Goal: Information Seeking & Learning: Learn about a topic

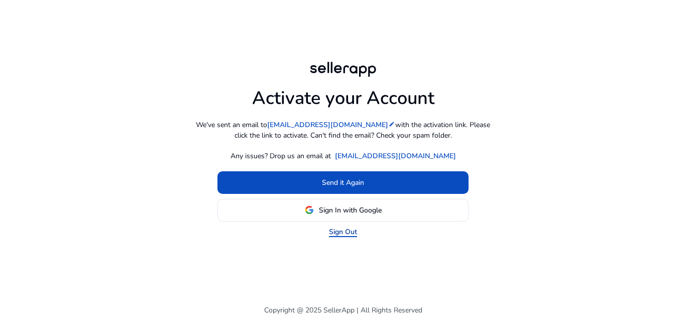
click at [340, 235] on link "Sign Out" at bounding box center [343, 231] width 28 height 11
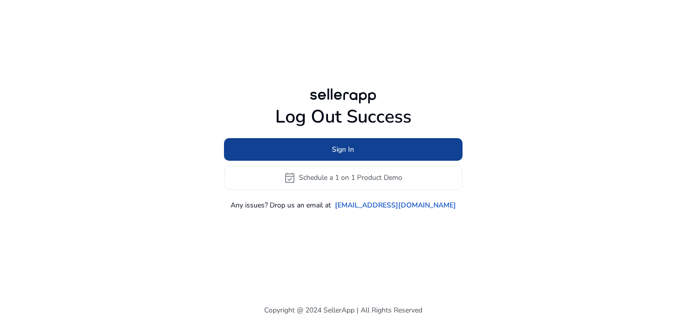
click at [334, 150] on span "Sign In" at bounding box center [343, 149] width 22 height 11
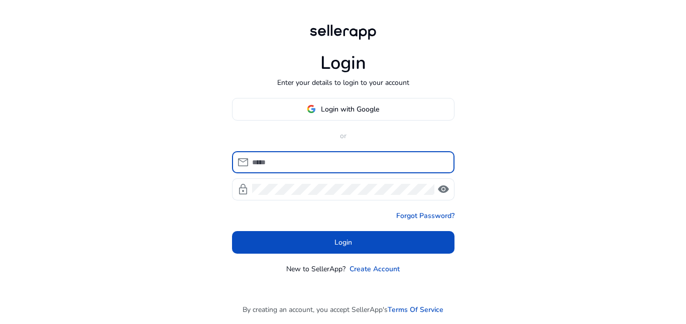
click at [315, 164] on input at bounding box center [349, 162] width 194 height 11
click at [340, 109] on span "Login with Google" at bounding box center [350, 109] width 58 height 11
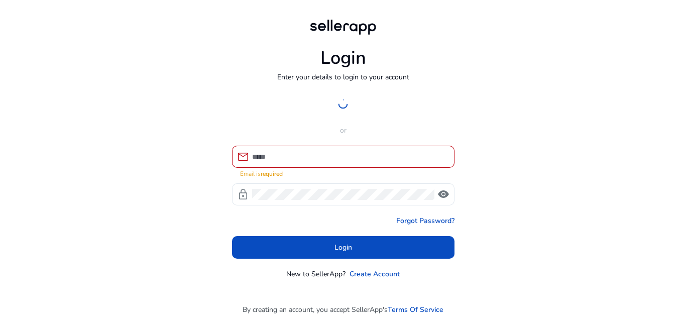
click at [546, 141] on div "Login Enter your details to login to your account Login with Google or mail Ema…" at bounding box center [343, 162] width 686 height 324
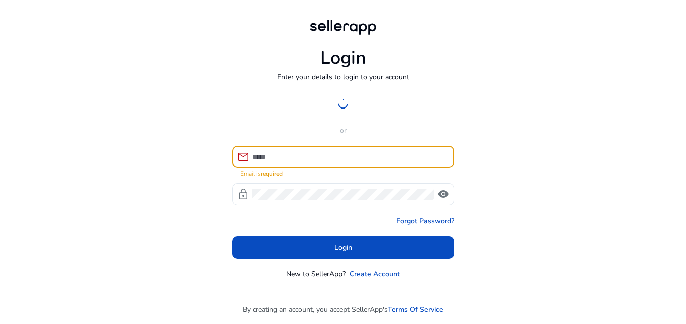
click at [290, 155] on input at bounding box center [349, 156] width 194 height 11
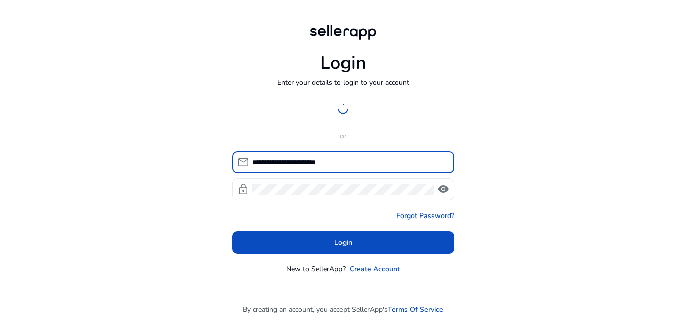
type input "**********"
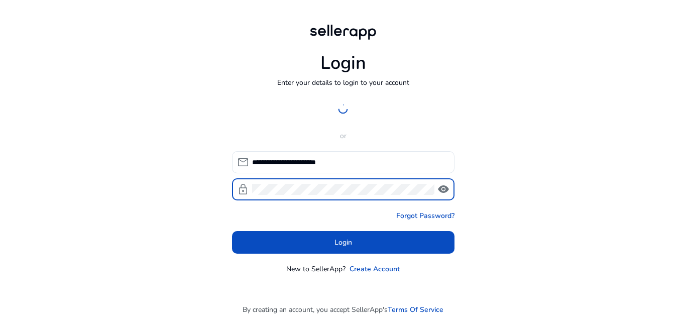
click at [332, 250] on span at bounding box center [343, 242] width 222 height 24
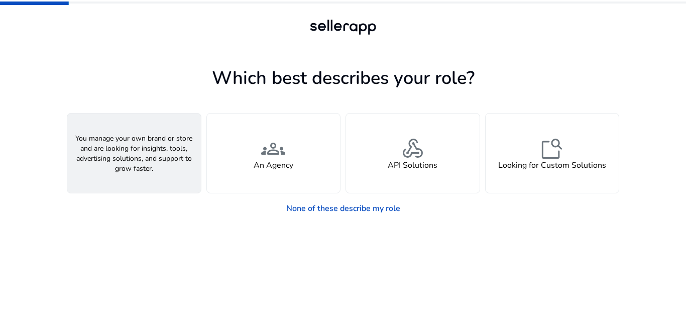
click at [134, 164] on h4 "A Seller" at bounding box center [134, 166] width 30 height 10
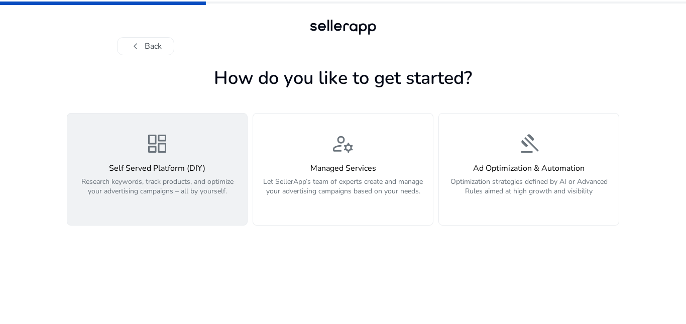
click at [168, 170] on h4 "Self Served Platform (DIY)" at bounding box center [157, 169] width 168 height 10
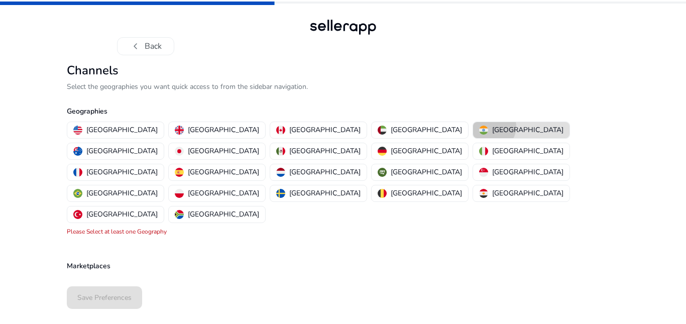
click at [479, 126] on div "[GEOGRAPHIC_DATA]" at bounding box center [521, 129] width 84 height 11
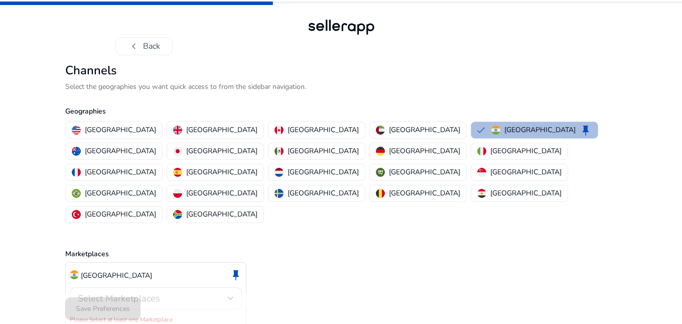
scroll to position [1, 0]
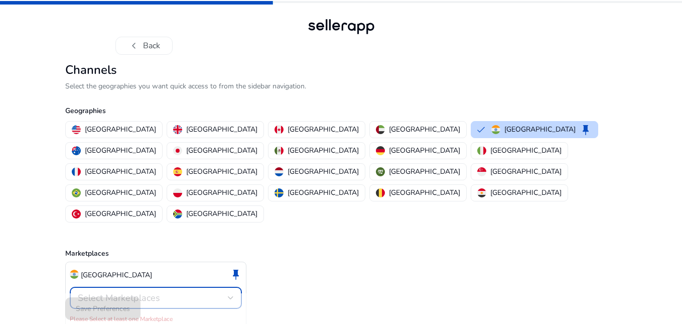
click at [132, 292] on span "Select Marketplaces" at bounding box center [119, 298] width 82 height 12
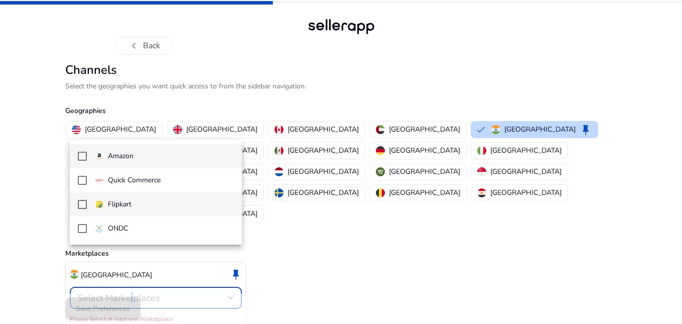
click at [82, 201] on mat-pseudo-checkbox at bounding box center [82, 204] width 9 height 9
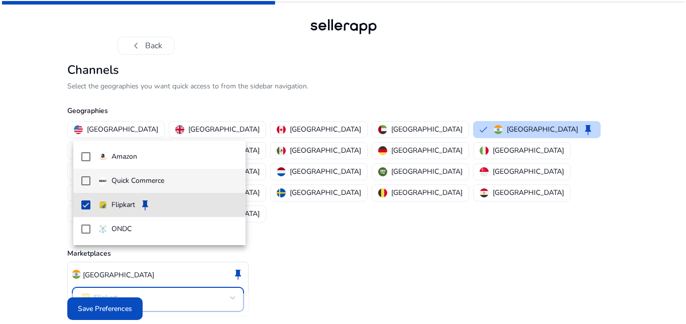
scroll to position [0, 0]
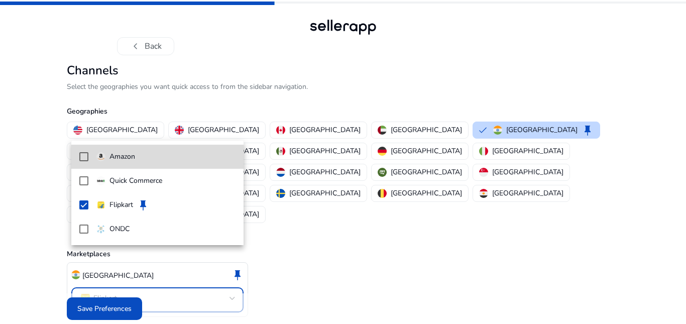
click at [80, 157] on mat-pseudo-checkbox at bounding box center [83, 156] width 9 height 9
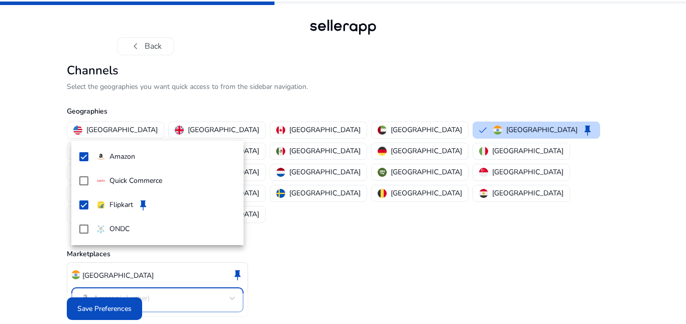
click at [103, 300] on div at bounding box center [343, 162] width 686 height 324
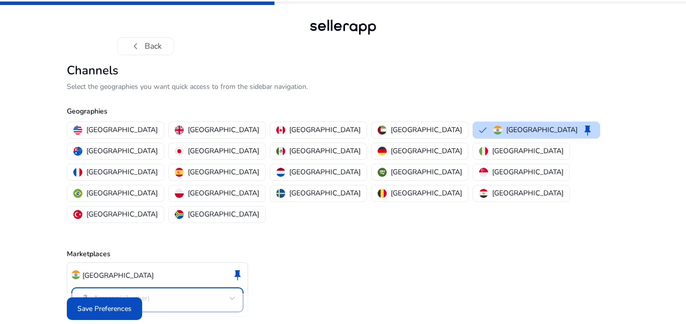
click at [150, 293] on span "(+1 other)" at bounding box center [134, 298] width 31 height 10
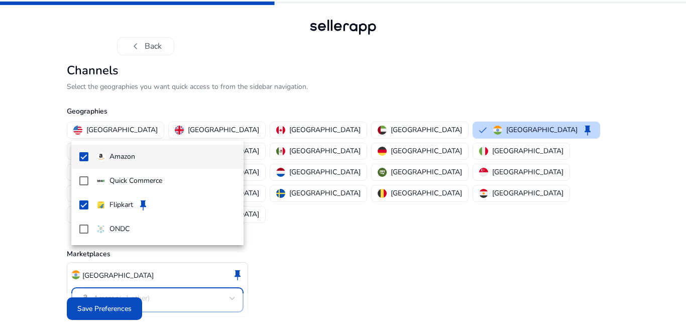
click at [150, 253] on div at bounding box center [343, 162] width 686 height 324
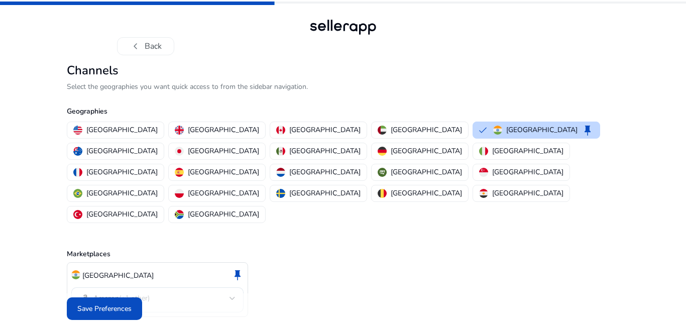
click at [109, 303] on span "Save Preferences" at bounding box center [104, 308] width 54 height 11
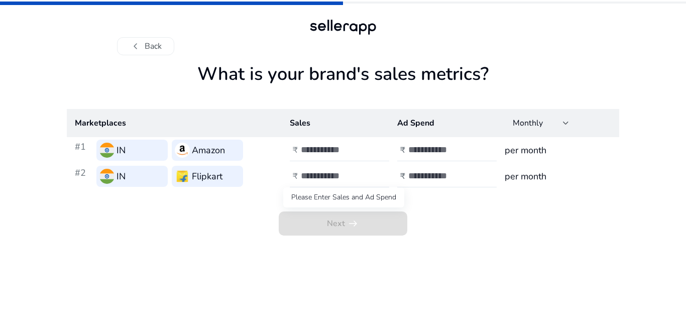
click at [360, 229] on span "Next arrow_right_alt" at bounding box center [343, 223] width 128 height 24
click at [359, 229] on span "Next arrow_right_alt" at bounding box center [343, 223] width 128 height 24
click at [139, 45] on span "chevron_left" at bounding box center [135, 46] width 12 height 12
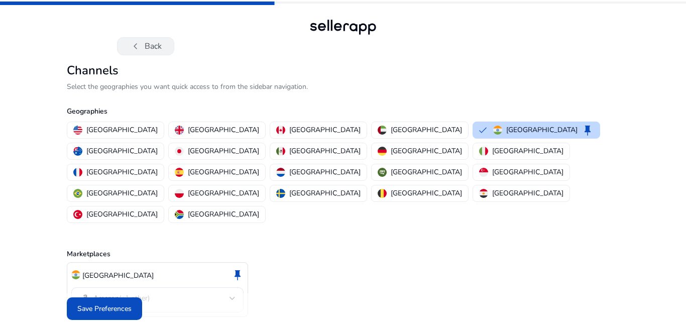
click at [150, 48] on button "chevron_left Back" at bounding box center [145, 46] width 57 height 18
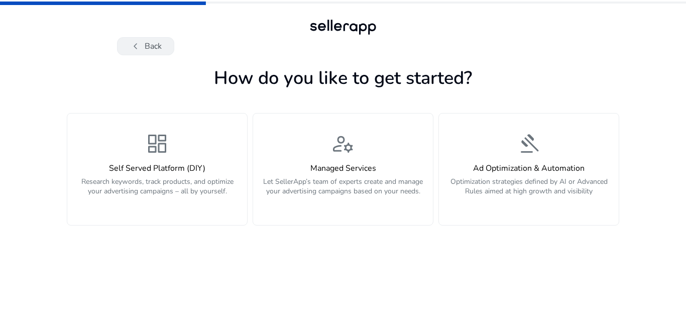
click at [165, 37] on button "chevron_left Back" at bounding box center [145, 46] width 57 height 18
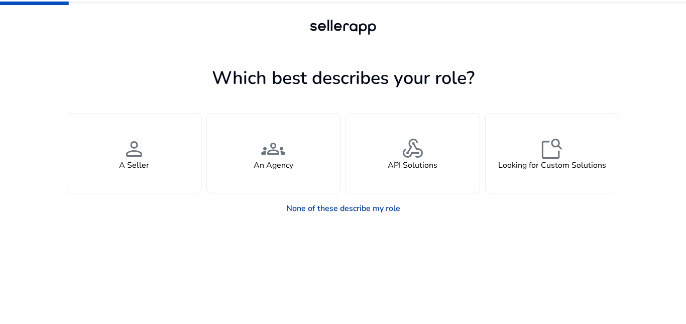
click at [368, 211] on link "None of these describe my role" at bounding box center [343, 208] width 130 height 20
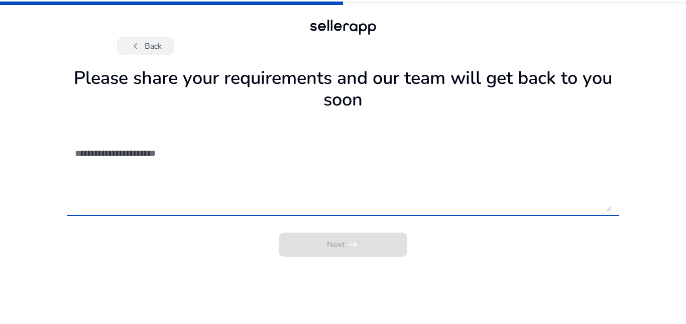
click at [141, 43] on span "chevron_left" at bounding box center [135, 46] width 12 height 12
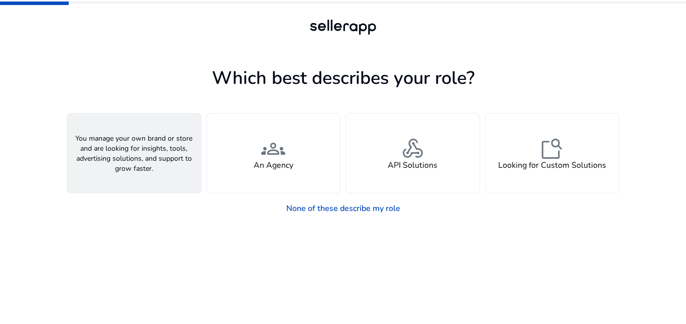
click at [138, 137] on span "person" at bounding box center [134, 149] width 24 height 24
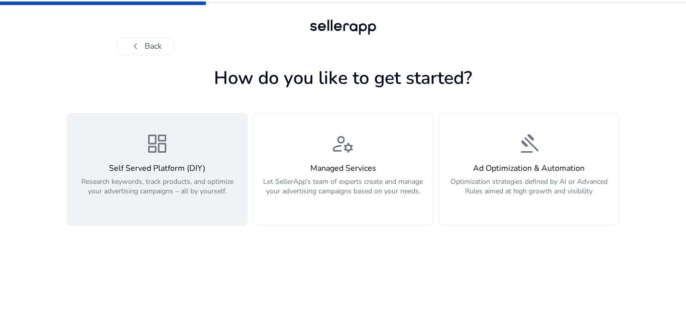
click at [174, 179] on p "Research keywords, track products, and optimize your advertising campaigns – al…" at bounding box center [157, 192] width 168 height 30
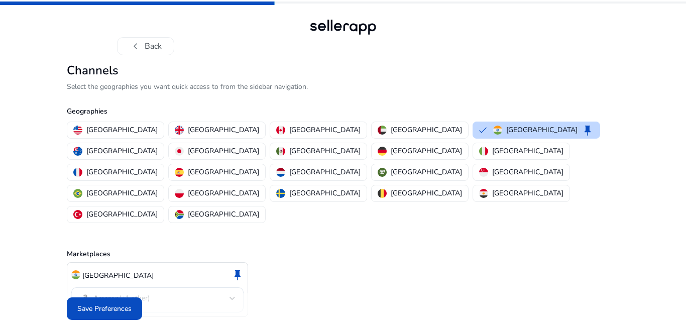
click at [125, 303] on span "Save Preferences" at bounding box center [104, 308] width 54 height 11
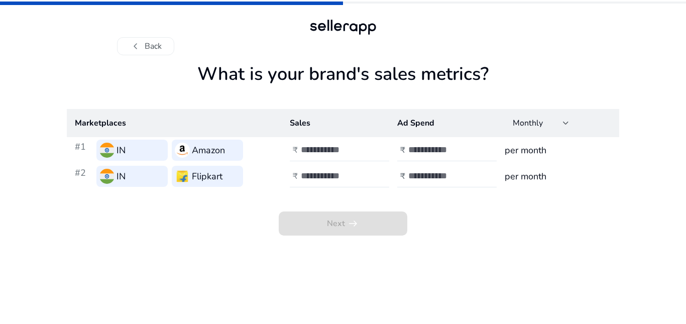
click at [316, 148] on input "number" at bounding box center [335, 149] width 68 height 11
type input "*****"
click at [320, 173] on input "number" at bounding box center [335, 175] width 68 height 11
type input "*****"
drag, startPoint x: 482, startPoint y: 258, endPoint x: 450, endPoint y: 169, distance: 94.9
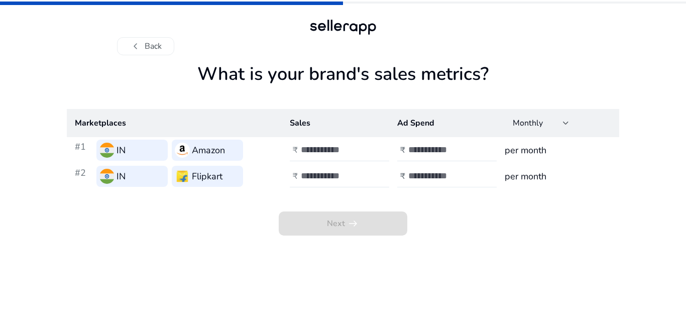
click at [482, 257] on app-sales-metrics "What is your brand's sales metrics? Marketplaces Sales Ad Spend Monthly #1 IN A…" at bounding box center [343, 193] width 552 height 260
click at [428, 146] on input "number" at bounding box center [442, 149] width 68 height 11
click at [347, 151] on input "*****" at bounding box center [335, 149] width 68 height 11
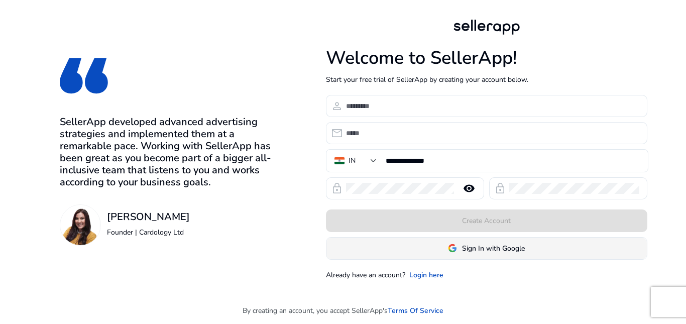
click at [485, 241] on span at bounding box center [486, 248] width 320 height 24
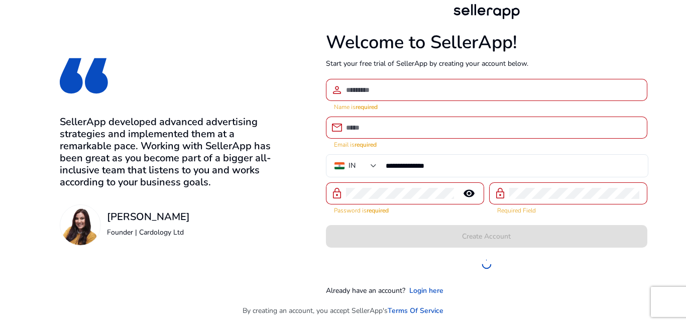
click at [492, 73] on div "**********" at bounding box center [486, 149] width 321 height 294
click at [493, 233] on div "Create Account" at bounding box center [486, 236] width 321 height 23
click at [435, 127] on input "email" at bounding box center [492, 127] width 293 height 11
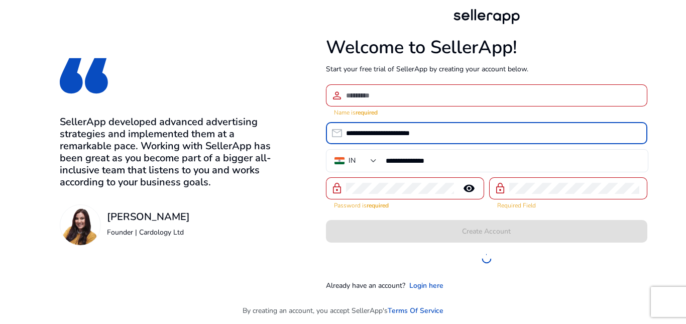
type input "**********"
click at [446, 196] on div at bounding box center [400, 188] width 108 height 22
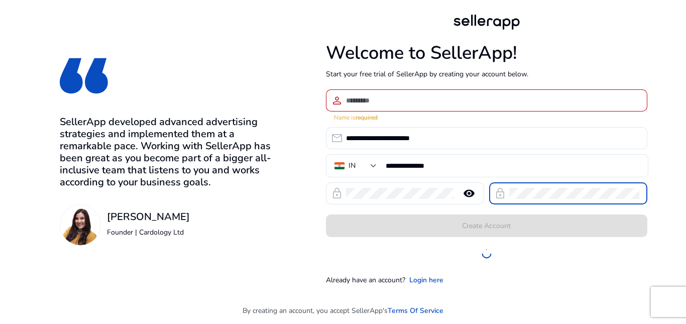
click at [446, 106] on input at bounding box center [492, 100] width 293 height 11
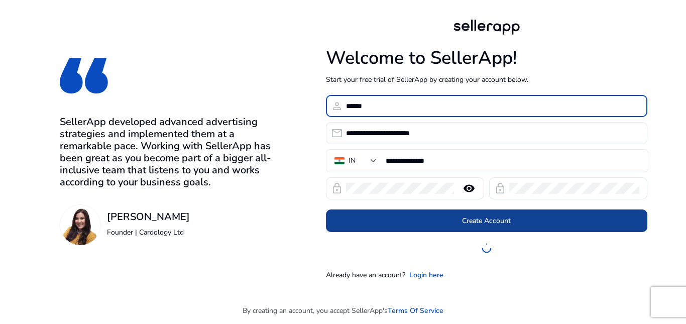
type input "******"
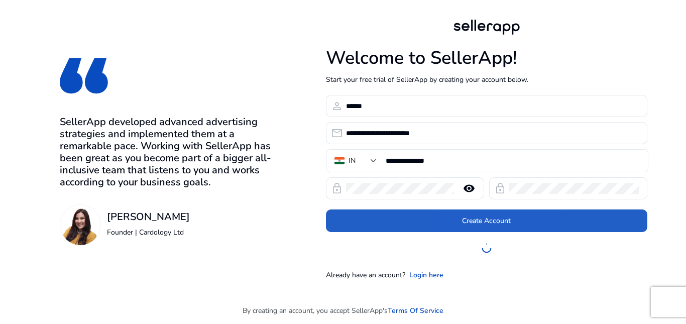
click at [478, 222] on span "Create Account" at bounding box center [486, 220] width 49 height 11
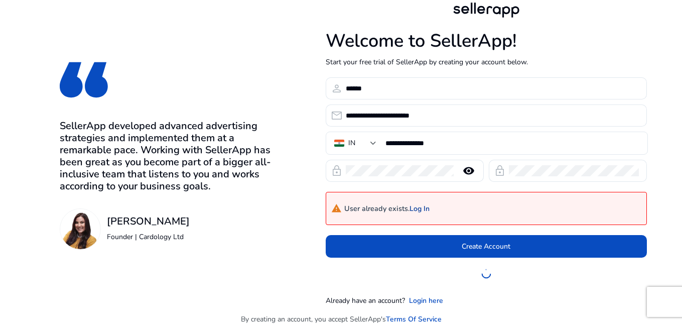
click at [425, 207] on link "Log In" at bounding box center [420, 209] width 20 height 9
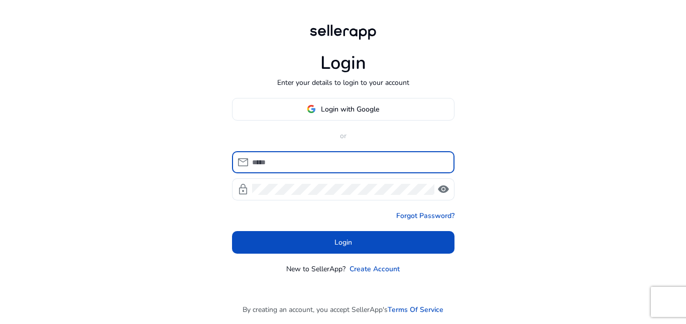
click at [315, 165] on input at bounding box center [349, 162] width 194 height 11
type input "**********"
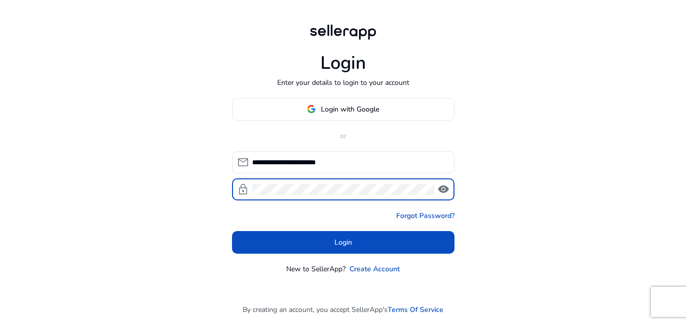
click button "Login" at bounding box center [343, 242] width 222 height 23
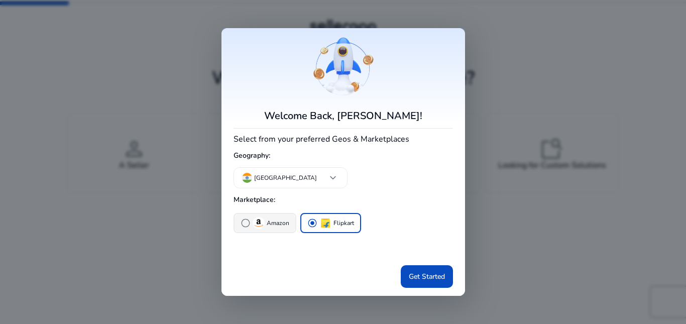
click at [276, 222] on p "Amazon" at bounding box center [277, 223] width 23 height 11
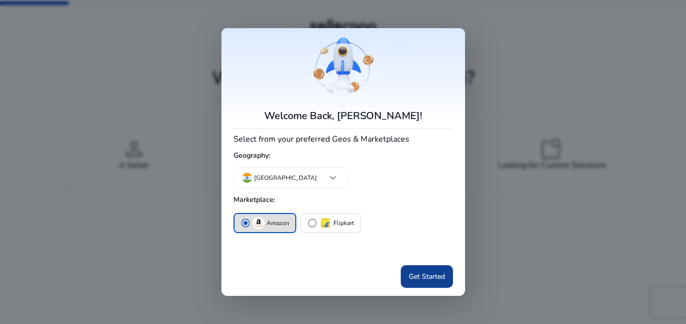
click at [435, 275] on span "Get Started" at bounding box center [427, 276] width 36 height 11
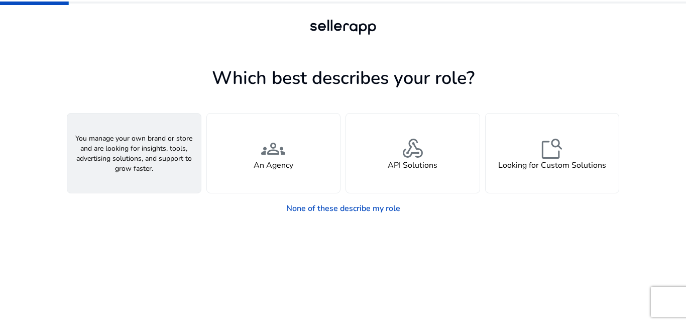
click at [115, 150] on div "person A Seller" at bounding box center [133, 152] width 133 height 79
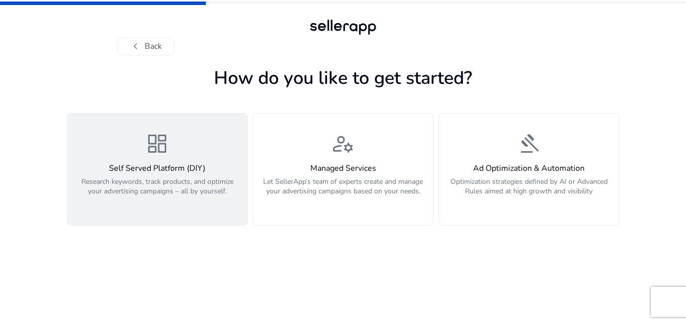
click at [143, 159] on div "dashboard Self Served Platform (DIY) Research keywords, track products, and opt…" at bounding box center [157, 168] width 168 height 75
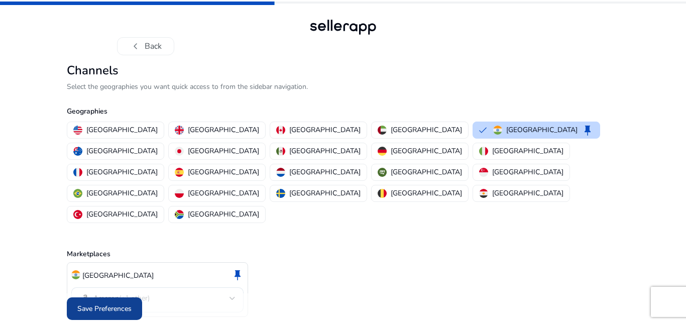
click at [119, 303] on span "Save Preferences" at bounding box center [104, 308] width 54 height 11
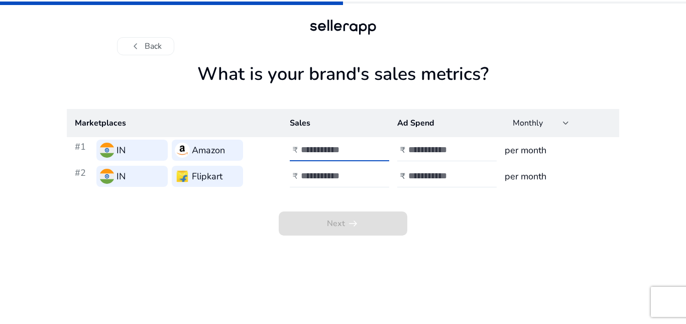
click at [316, 153] on input "number" at bounding box center [335, 149] width 68 height 11
type input "****"
click at [318, 173] on input "number" at bounding box center [335, 175] width 68 height 11
type input "****"
click at [412, 147] on input "number" at bounding box center [442, 149] width 68 height 11
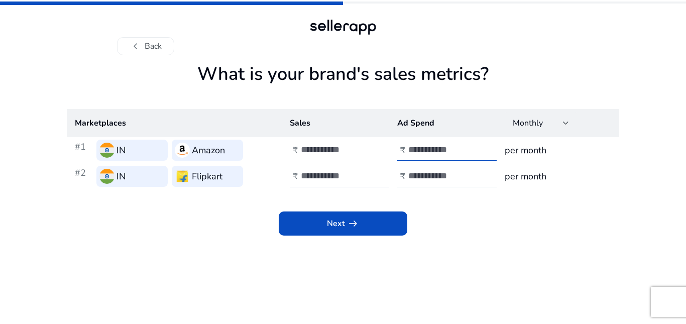
type input "***"
click at [411, 174] on input "number" at bounding box center [442, 175] width 68 height 11
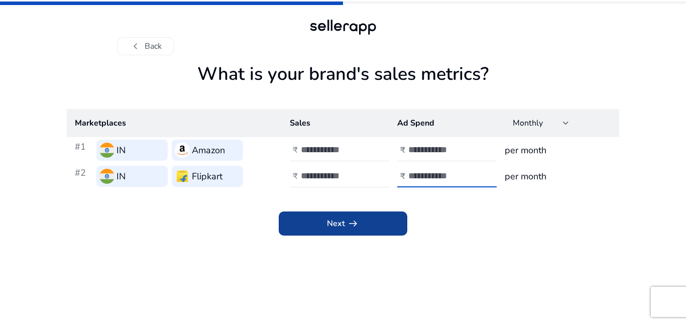
type input "***"
click at [383, 221] on span at bounding box center [343, 223] width 128 height 24
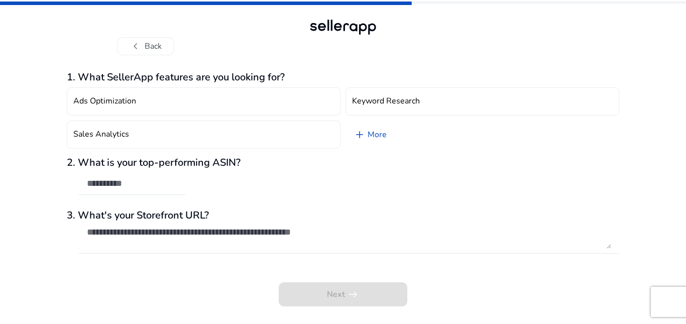
click at [71, 290] on div "Next arrow_right_alt" at bounding box center [343, 287] width 552 height 38
click at [206, 187] on div "2. What is your top-performing ASIN?" at bounding box center [343, 181] width 552 height 49
click at [122, 180] on input "text" at bounding box center [132, 183] width 90 height 11
paste input "**********"
type input "**********"
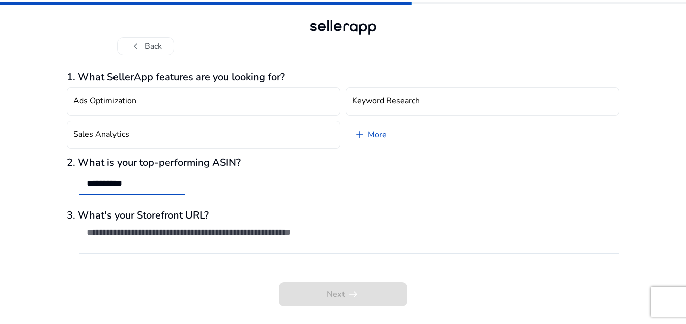
click at [386, 162] on h3 "2. What is your top-performing ASIN?" at bounding box center [343, 163] width 552 height 12
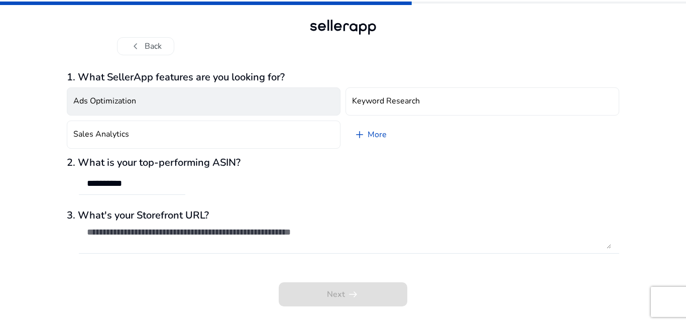
click at [217, 100] on button "Ads Optimization" at bounding box center [204, 101] width 274 height 28
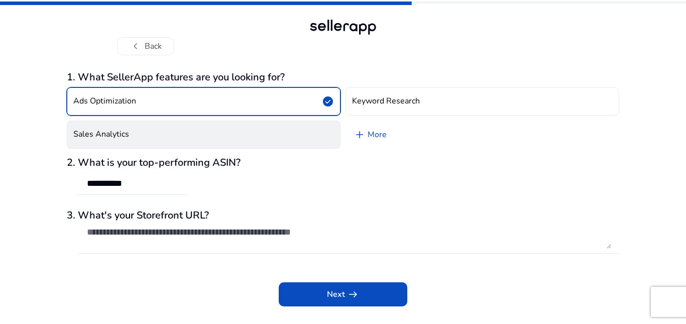
click at [231, 129] on button "Sales Analytics" at bounding box center [204, 134] width 274 height 28
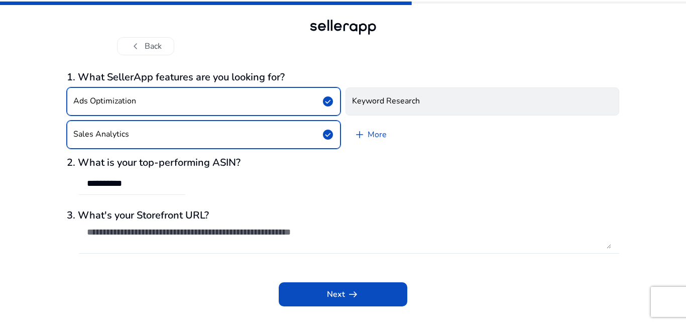
click at [470, 102] on button "Keyword Research" at bounding box center [482, 101] width 274 height 28
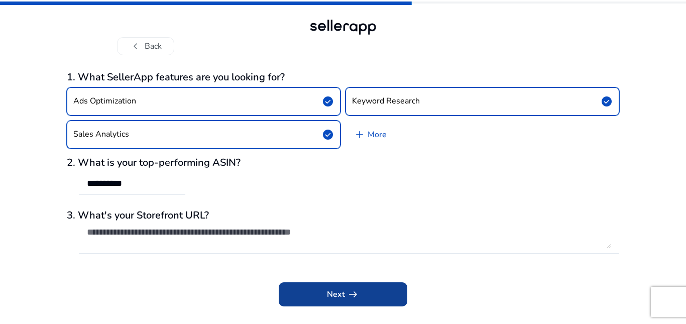
click at [353, 292] on span "arrow_right_alt" at bounding box center [353, 294] width 12 height 12
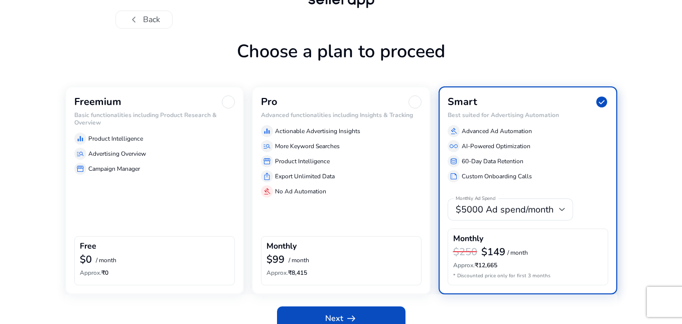
scroll to position [41, 0]
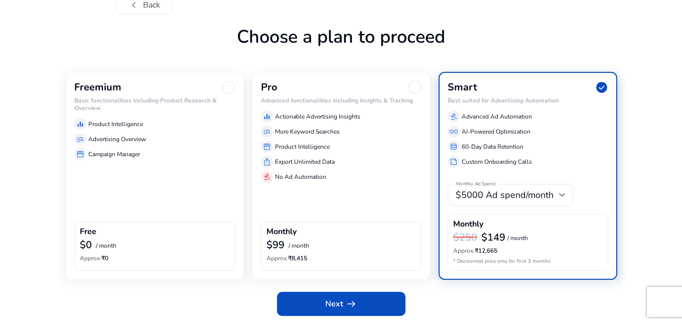
click at [127, 240] on div "$0 / month" at bounding box center [155, 245] width 150 height 13
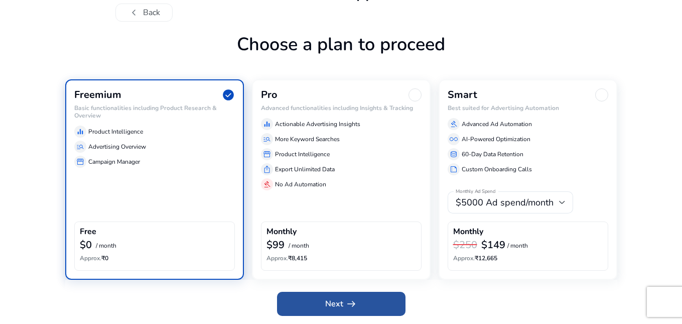
click at [311, 299] on span at bounding box center [341, 304] width 128 height 24
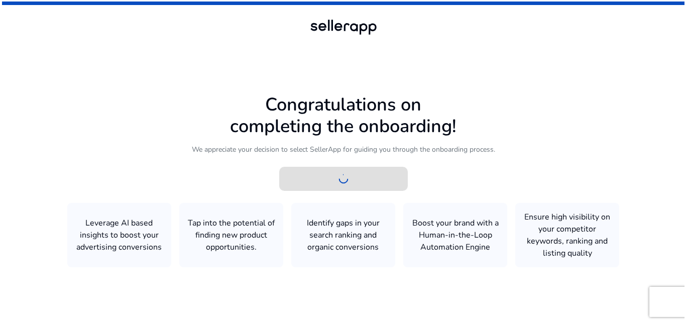
scroll to position [0, 0]
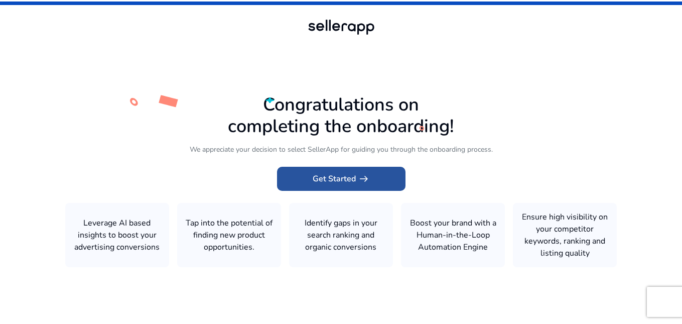
click at [335, 180] on span "Get Started arrow_right_alt" at bounding box center [341, 179] width 57 height 12
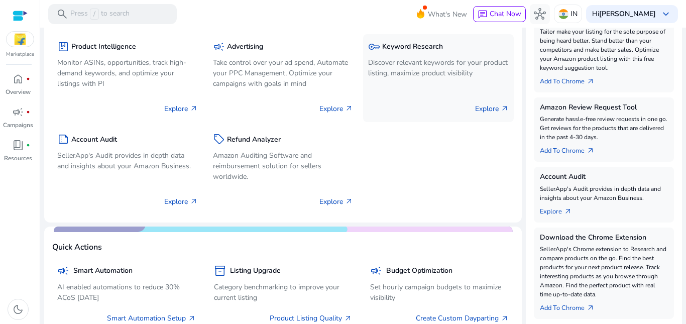
click at [390, 75] on p "Discover relevant keywords for your product listing, maximize product visibility" at bounding box center [438, 67] width 141 height 21
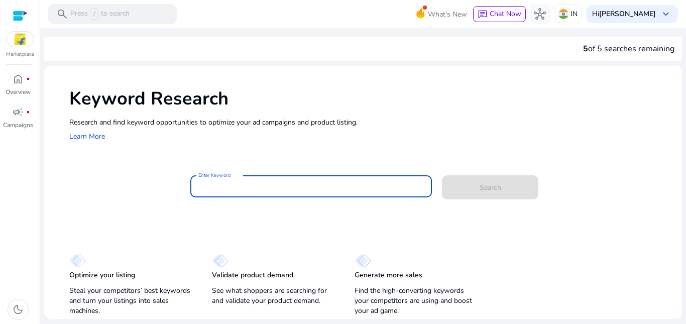
click at [357, 187] on input "Enter Keyword" at bounding box center [311, 186] width 226 height 11
paste input "**********"
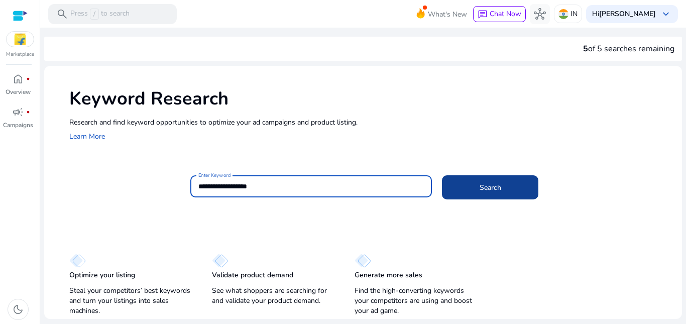
type input "**********"
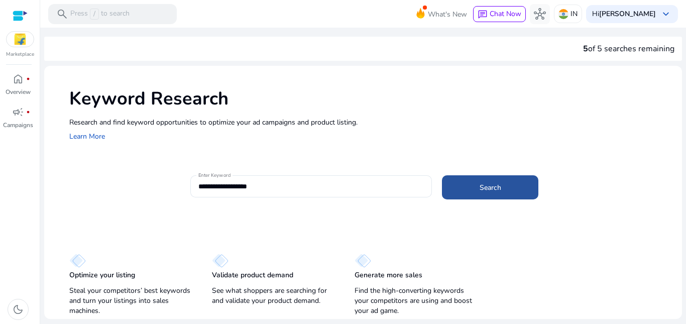
click at [497, 185] on span "Search" at bounding box center [490, 187] width 22 height 11
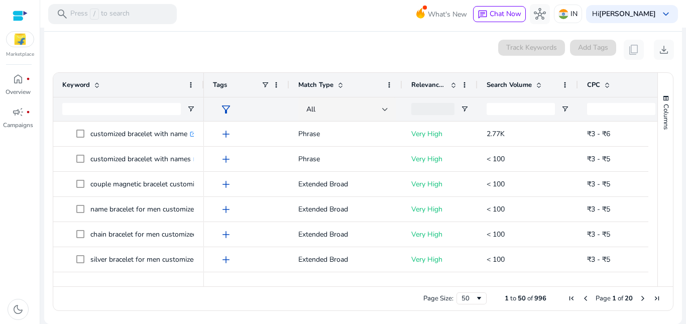
click at [527, 86] on span "Search Volume" at bounding box center [508, 84] width 45 height 9
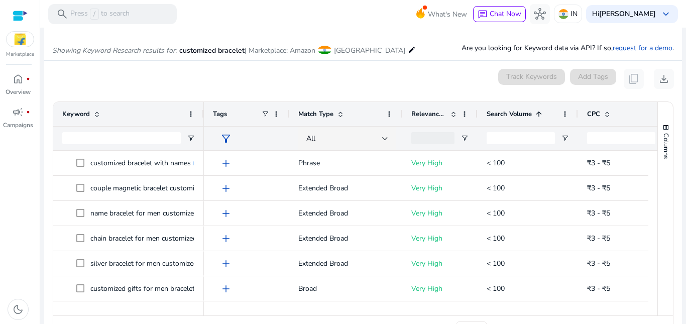
click at [513, 109] on span "Search Volume" at bounding box center [508, 113] width 45 height 9
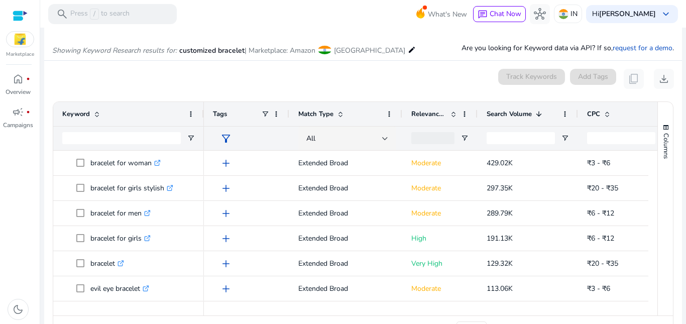
click at [514, 109] on span "Search Volume" at bounding box center [508, 113] width 45 height 9
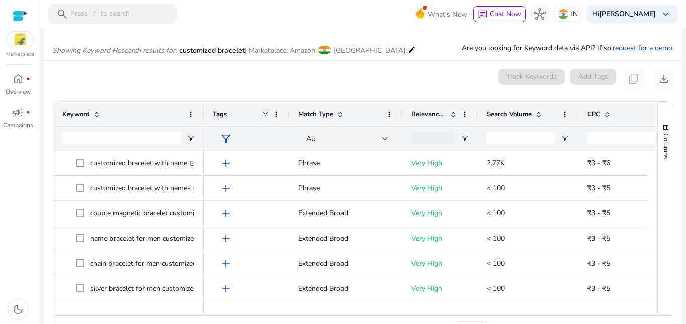
click at [514, 109] on span "Search Volume" at bounding box center [508, 113] width 45 height 9
click at [663, 78] on span "download" at bounding box center [663, 79] width 12 height 12
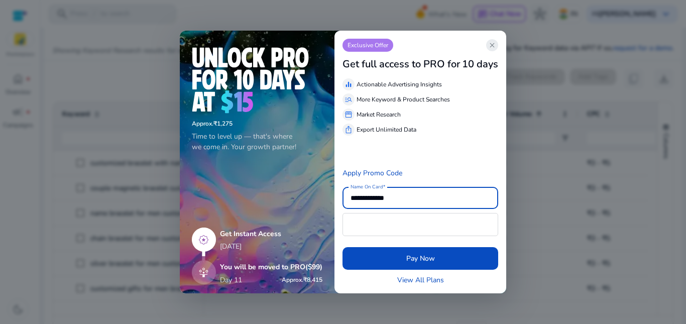
click at [492, 48] on span "close" at bounding box center [492, 45] width 8 height 8
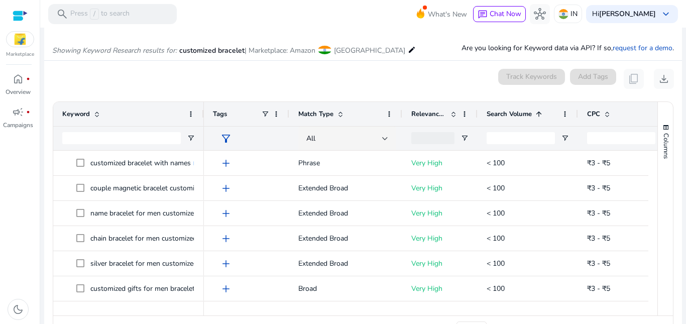
click at [627, 77] on app-icon-holder "content_copy" at bounding box center [633, 79] width 20 height 20
click at [14, 41] on img at bounding box center [20, 39] width 27 height 15
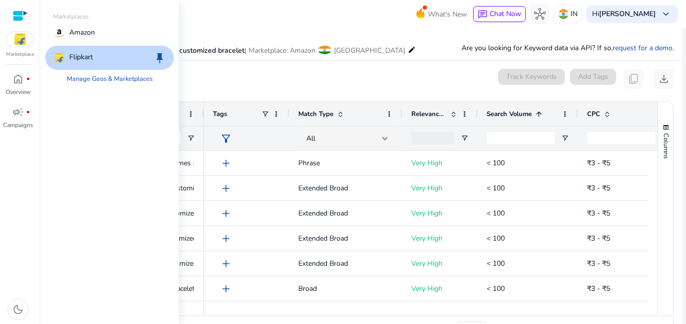
click at [14, 42] on img at bounding box center [20, 39] width 27 height 15
click at [90, 33] on p "Amazon" at bounding box center [82, 33] width 26 height 12
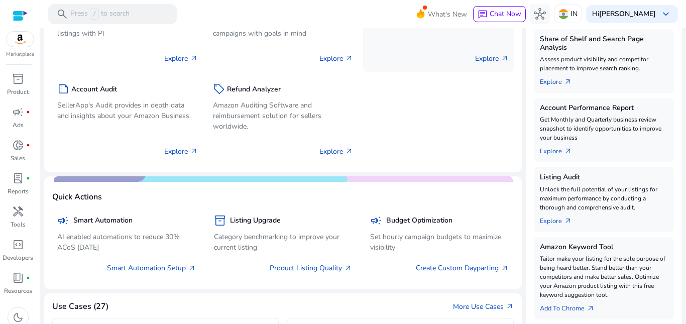
scroll to position [151, 0]
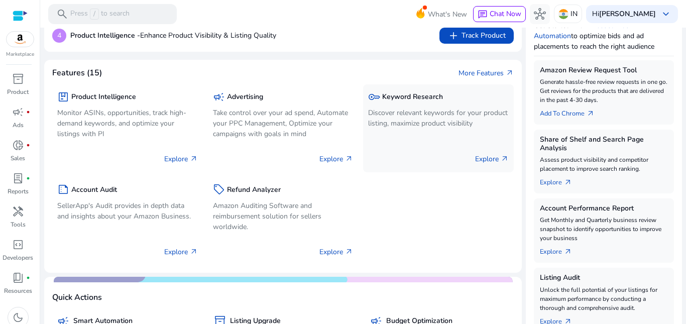
click at [433, 121] on p "Discover relevant keywords for your product listing, maximize product visibility" at bounding box center [438, 117] width 141 height 21
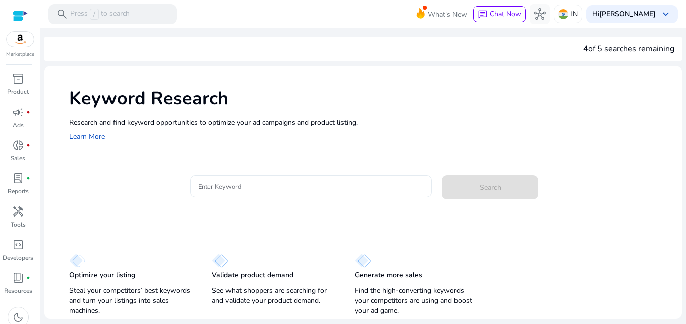
click at [250, 193] on div at bounding box center [311, 186] width 226 height 22
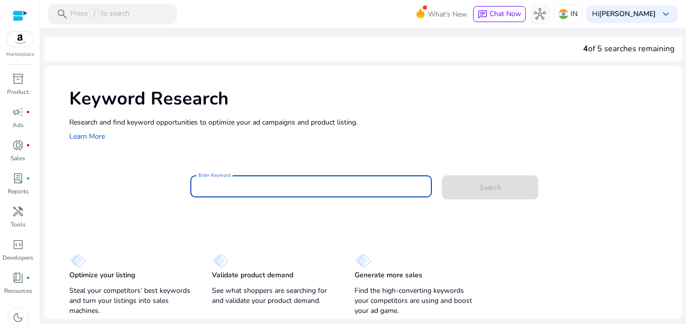
paste input "**********"
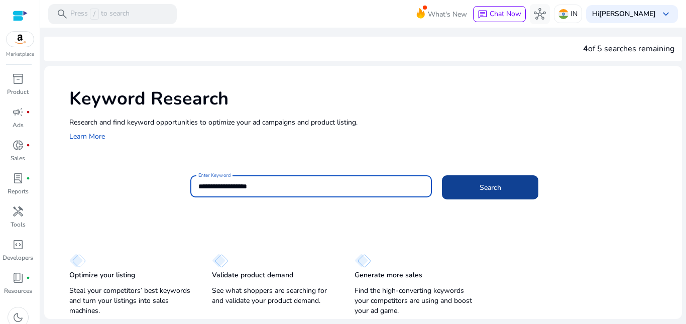
type input "**********"
click at [502, 191] on span at bounding box center [490, 187] width 96 height 24
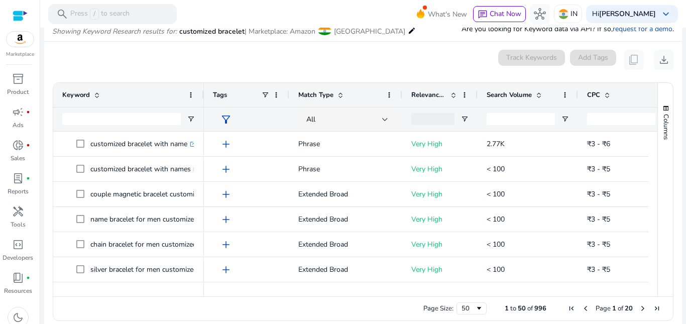
click at [536, 94] on span at bounding box center [538, 95] width 8 height 8
click at [439, 95] on span "Relevance Score" at bounding box center [428, 94] width 35 height 9
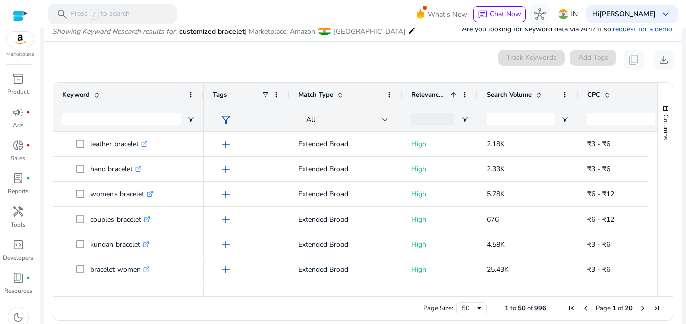
click at [336, 93] on span at bounding box center [340, 95] width 8 height 8
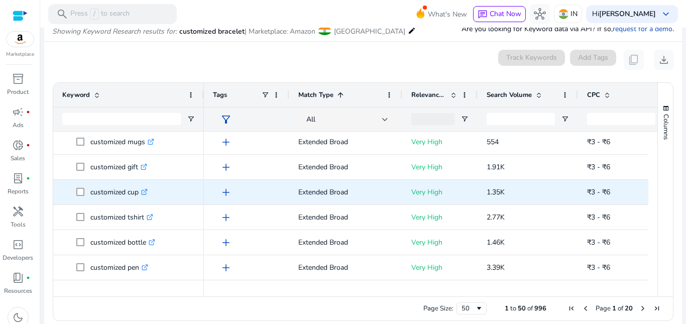
scroll to position [301, 0]
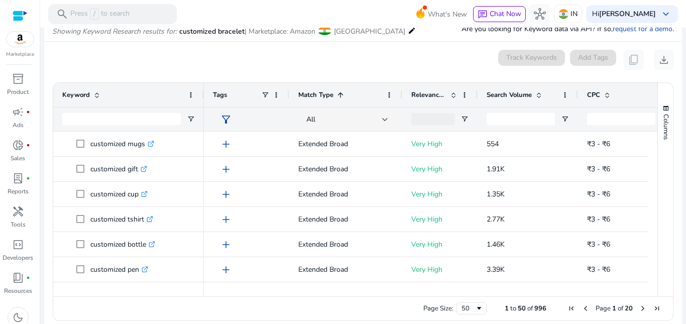
click at [607, 93] on span at bounding box center [607, 95] width 8 height 8
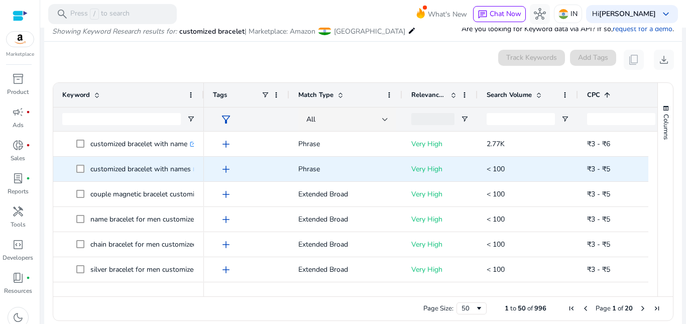
scroll to position [0, 0]
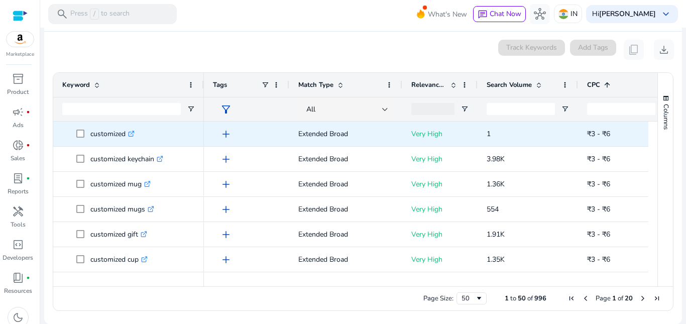
click at [132, 133] on icon ".st0{fill:#2c8af8}" at bounding box center [131, 133] width 7 height 7
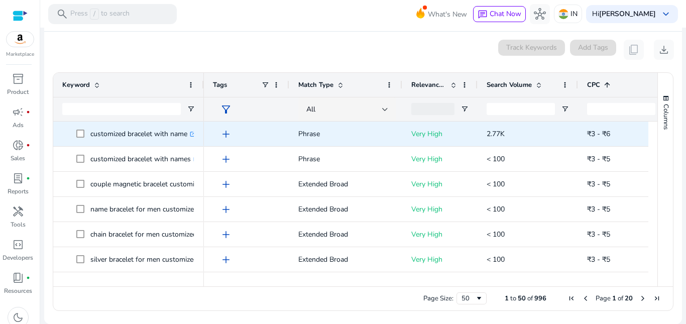
click at [194, 133] on span "customized bracelet with name .st0{fill:#2c8af8}" at bounding box center [135, 133] width 118 height 21
click at [193, 133] on icon ".st0{fill:#2c8af8}" at bounding box center [193, 133] width 7 height 7
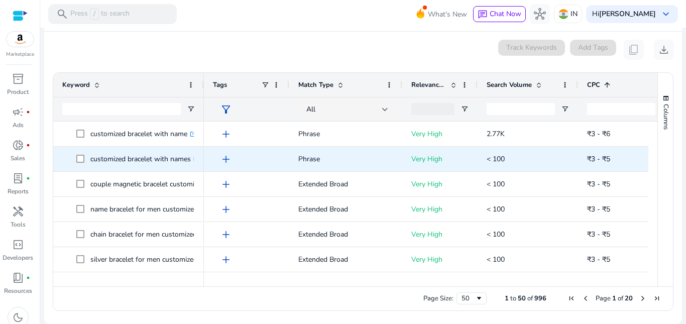
click at [193, 157] on p "customized bracelet with names .st0{fill:#2c8af8}" at bounding box center [144, 159] width 109 height 21
click at [190, 158] on p "customized bracelet with names .st0{fill:#2c8af8}" at bounding box center [144, 159] width 109 height 21
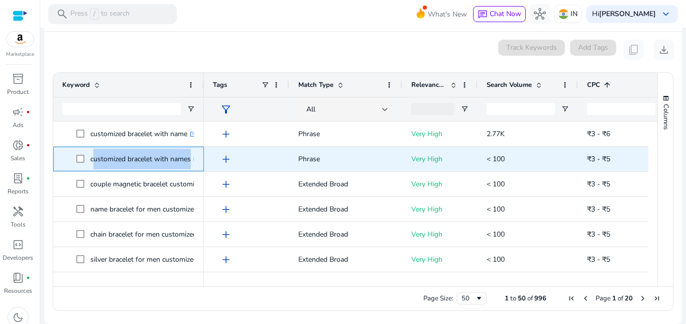
click at [190, 157] on p "customized bracelet with names .st0{fill:#2c8af8}" at bounding box center [144, 159] width 109 height 21
click at [197, 164] on div "customized bracelet with names .st0{fill:#2c8af8}" at bounding box center [128, 159] width 151 height 25
click at [194, 157] on span "customized bracelet with names .st0{fill:#2c8af8}" at bounding box center [135, 159] width 118 height 21
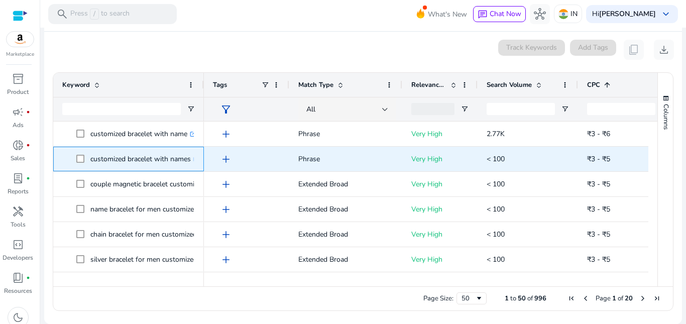
click at [194, 157] on span "customized bracelet with names .st0{fill:#2c8af8}" at bounding box center [135, 159] width 118 height 21
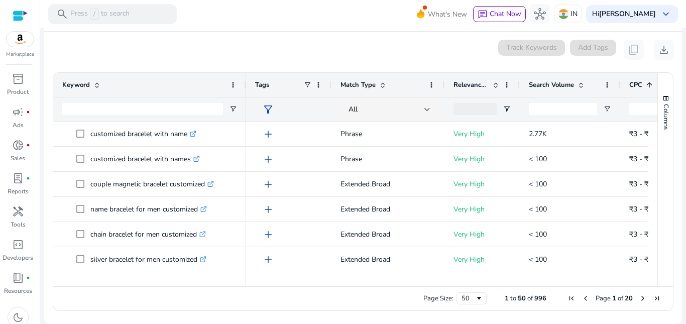
drag, startPoint x: 202, startPoint y: 82, endPoint x: 244, endPoint y: 83, distance: 42.2
click at [244, 83] on div at bounding box center [245, 85] width 4 height 24
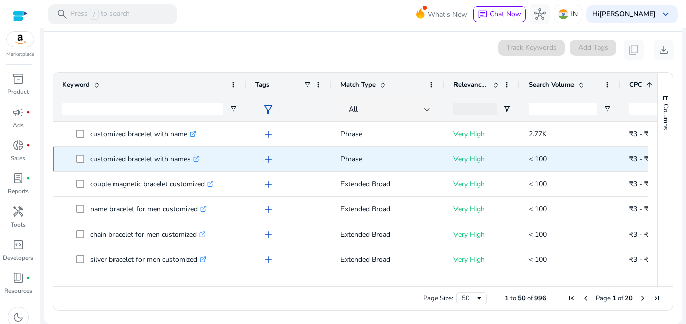
click at [199, 158] on icon at bounding box center [198, 158] width 4 height 4
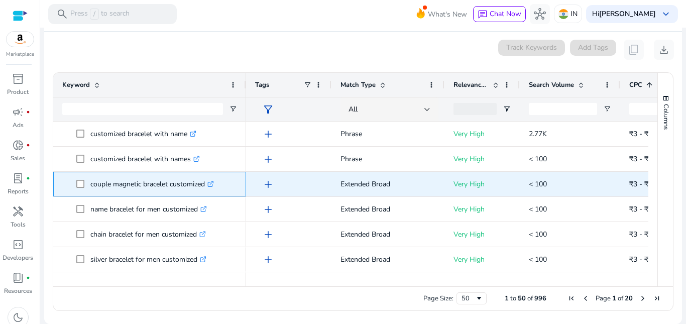
click at [214, 181] on icon ".st0{fill:#2c8af8}" at bounding box center [210, 184] width 7 height 7
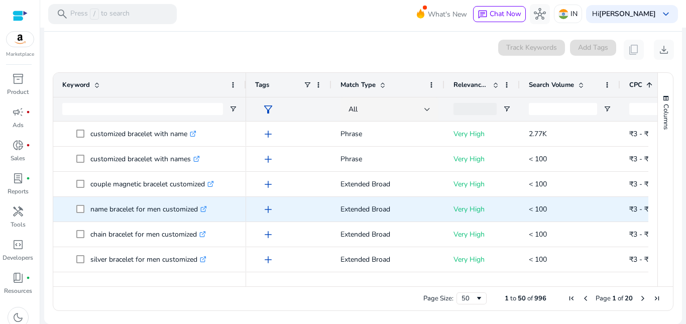
click at [206, 207] on icon ".st0{fill:#2c8af8}" at bounding box center [203, 209] width 7 height 7
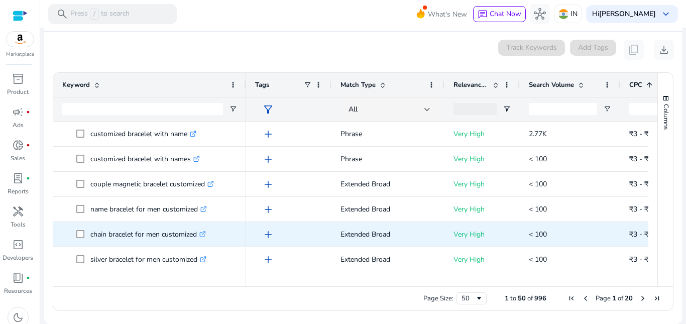
click at [202, 236] on icon ".st0{fill:#2c8af8}" at bounding box center [202, 234] width 7 height 7
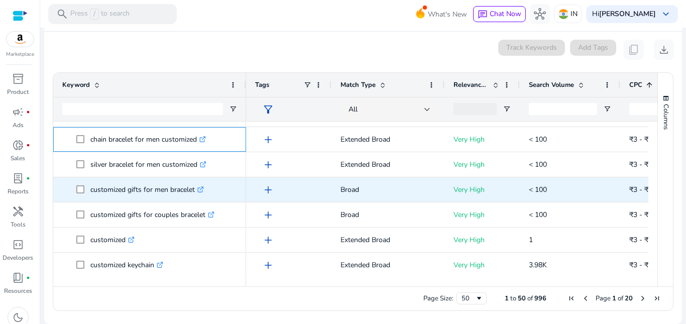
scroll to position [100, 0]
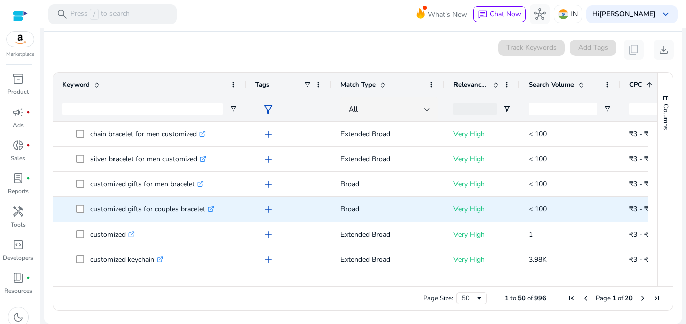
click at [211, 208] on icon ".st0{fill:#2c8af8}" at bounding box center [211, 209] width 7 height 7
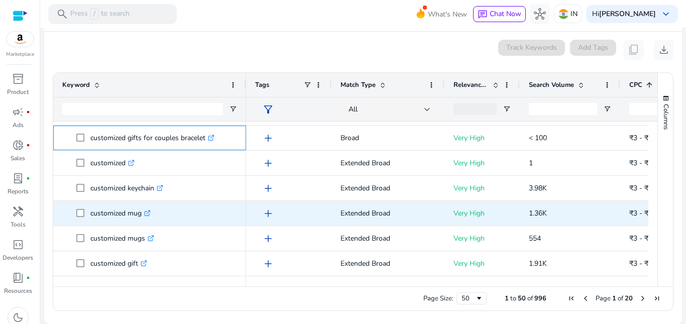
scroll to position [201, 0]
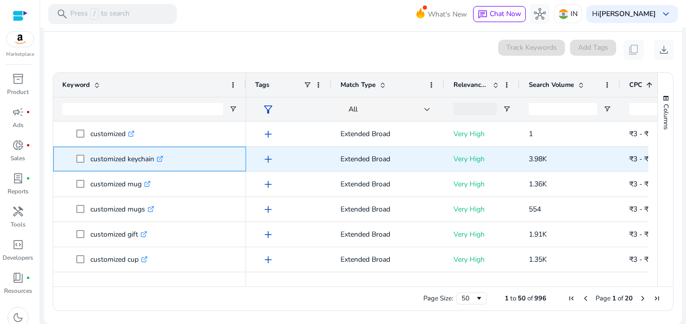
click at [161, 157] on icon ".st0{fill:#2c8af8}" at bounding box center [160, 159] width 7 height 7
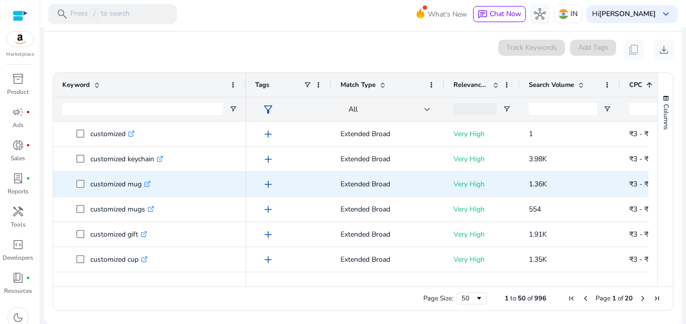
click at [147, 184] on icon at bounding box center [147, 184] width 5 height 5
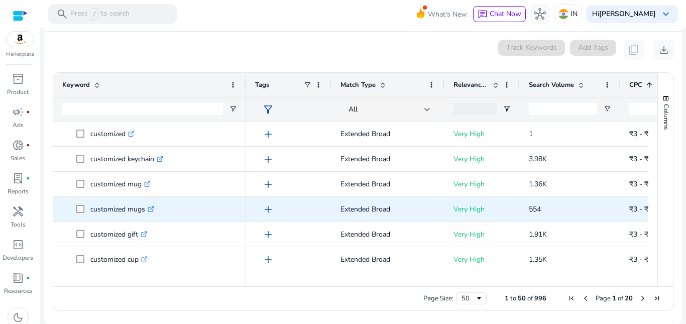
click at [154, 206] on icon at bounding box center [153, 207] width 3 height 3
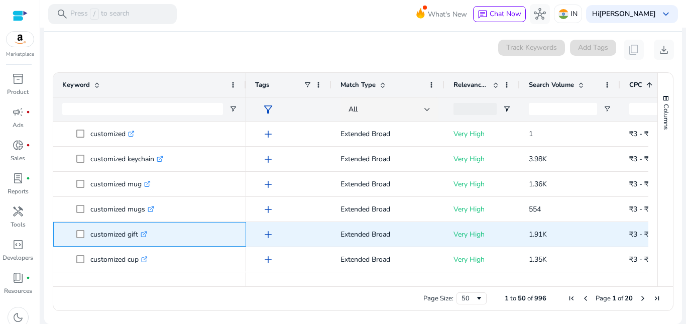
click at [147, 236] on icon ".st0{fill:#2c8af8}" at bounding box center [144, 234] width 7 height 7
